Goal: Task Accomplishment & Management: Manage account settings

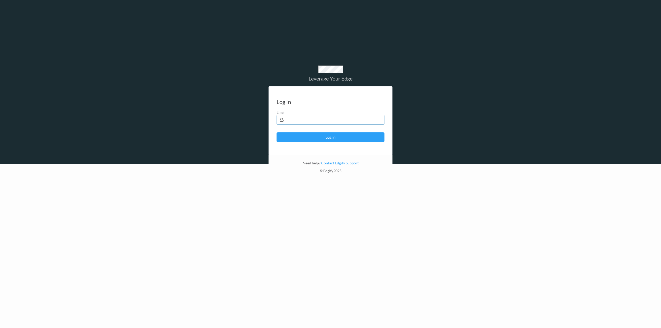
click at [298, 115] on input "text" at bounding box center [330, 120] width 108 height 10
type input "b128648"
click at [298, 115] on input "b128648" at bounding box center [330, 120] width 108 height 10
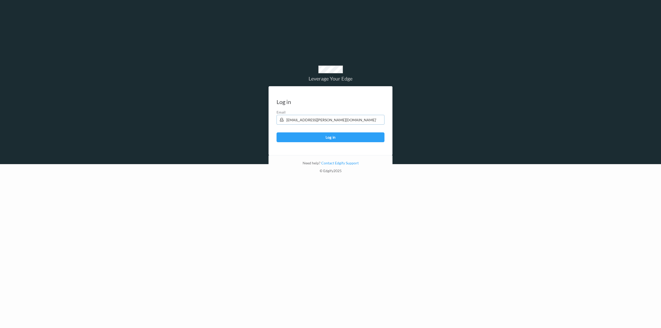
click at [276, 132] on button "Log in" at bounding box center [330, 137] width 108 height 10
type input "[EMAIL_ADDRESS][PERSON_NAME][DOMAIN_NAME]"
click at [276, 132] on button "Log in" at bounding box center [330, 137] width 108 height 10
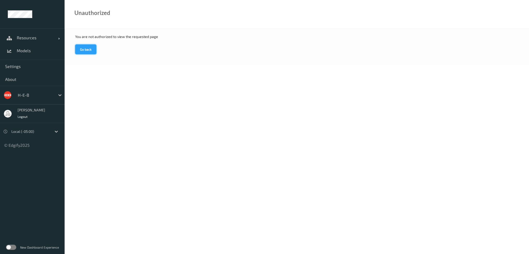
click at [92, 46] on button "Go back" at bounding box center [85, 49] width 21 height 10
click at [23, 48] on link "Models" at bounding box center [32, 50] width 65 height 13
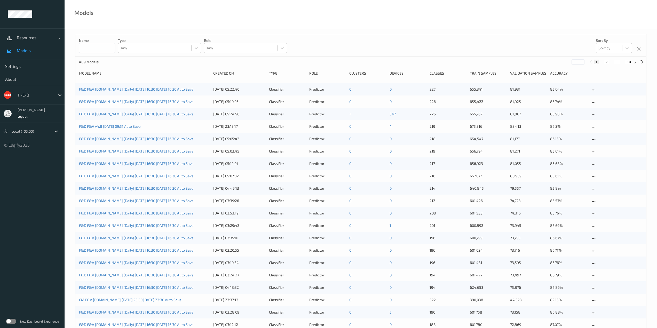
click at [28, 50] on span "Models" at bounding box center [38, 50] width 43 height 5
click at [29, 39] on span "Resources" at bounding box center [37, 37] width 41 height 5
click at [25, 50] on span "Devices" at bounding box center [38, 50] width 43 height 5
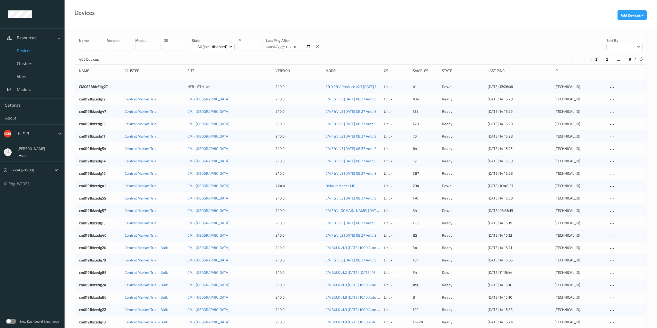
click at [248, 47] on input "string" at bounding box center [250, 46] width 25 height 7
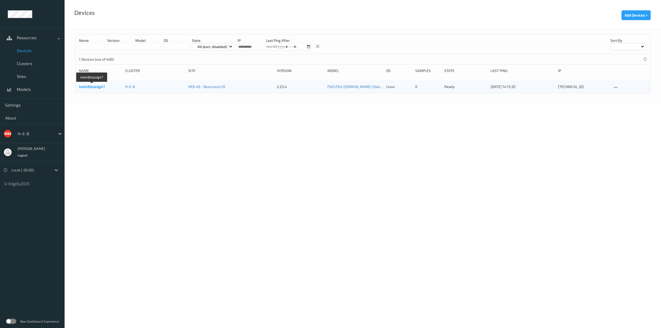
type input "**********"
click at [92, 88] on link "heb48bizedg47" at bounding box center [92, 86] width 26 height 4
click at [249, 48] on input "string" at bounding box center [250, 46] width 25 height 7
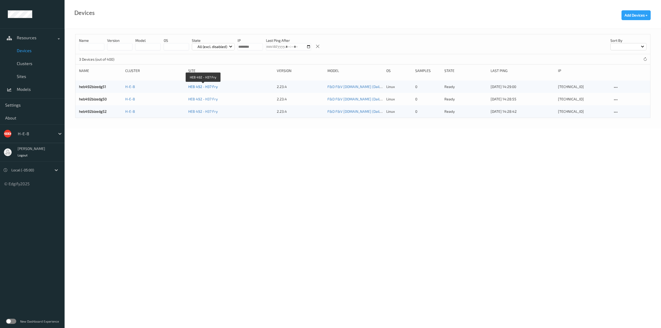
type input "********"
click at [194, 86] on link "HEB 492 - H37 Fry" at bounding box center [202, 86] width 29 height 4
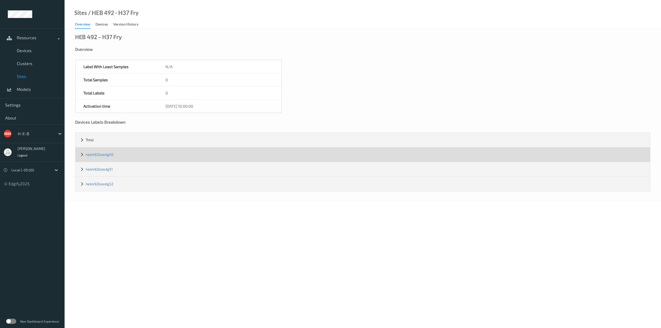
click at [118, 154] on div "heb492bizedg50" at bounding box center [362, 154] width 575 height 14
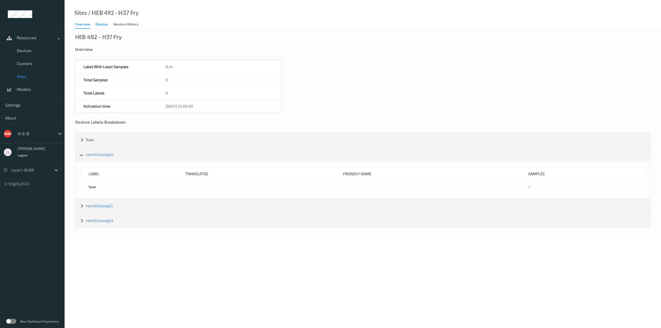
click at [105, 25] on div "Devices" at bounding box center [102, 25] width 12 height 6
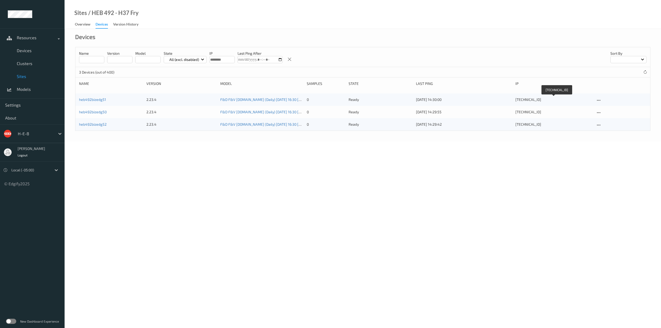
click at [528, 100] on div "10.49.22.51" at bounding box center [553, 99] width 76 height 5
